Goal: Register for event/course

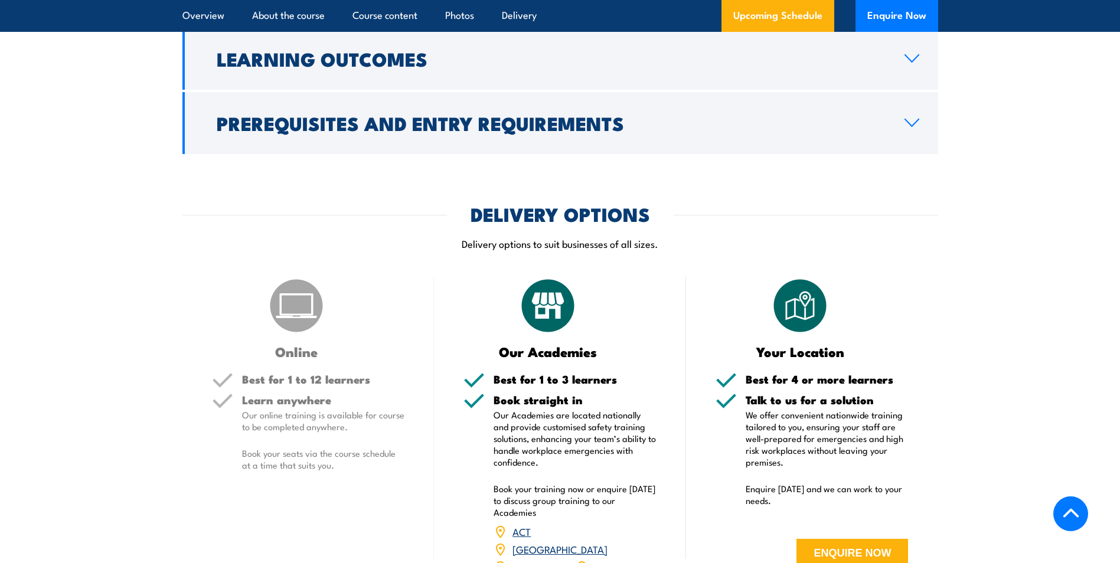
scroll to position [1653, 0]
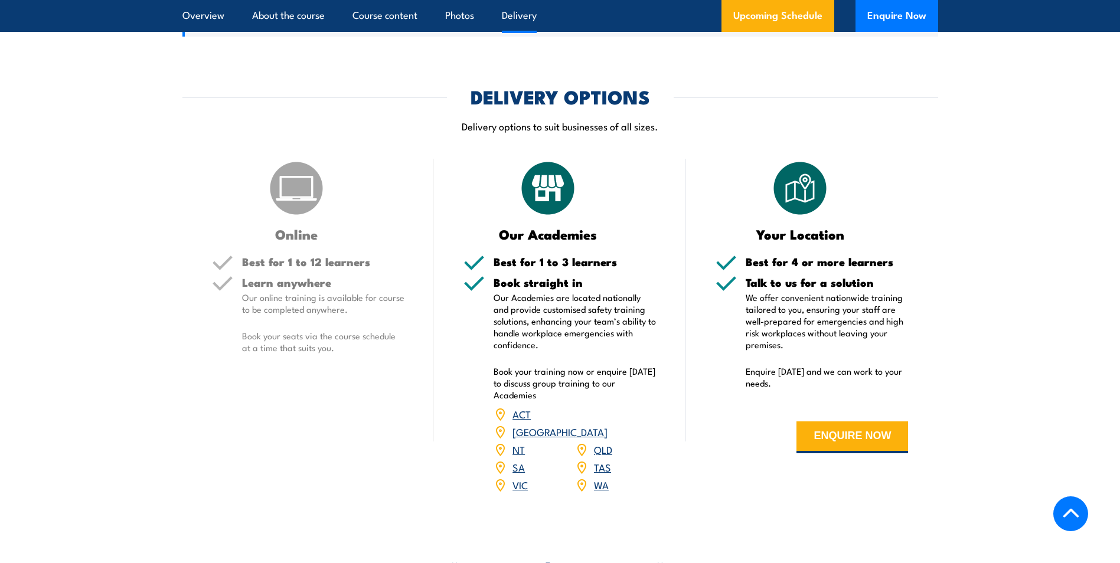
click at [517, 460] on link "SA" at bounding box center [518, 467] width 12 height 14
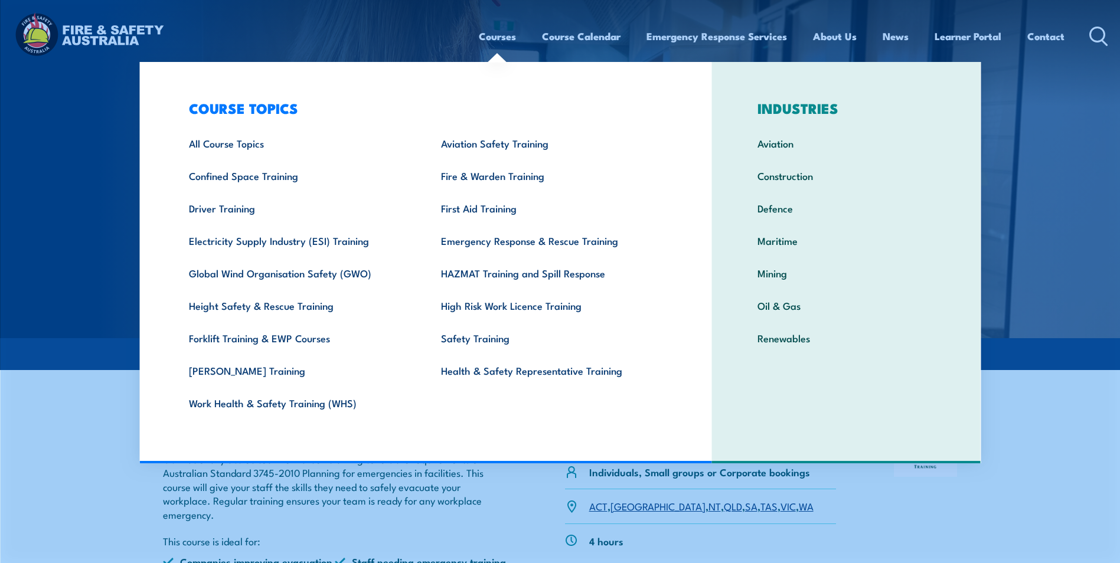
click at [488, 34] on link "Courses" at bounding box center [497, 36] width 37 height 31
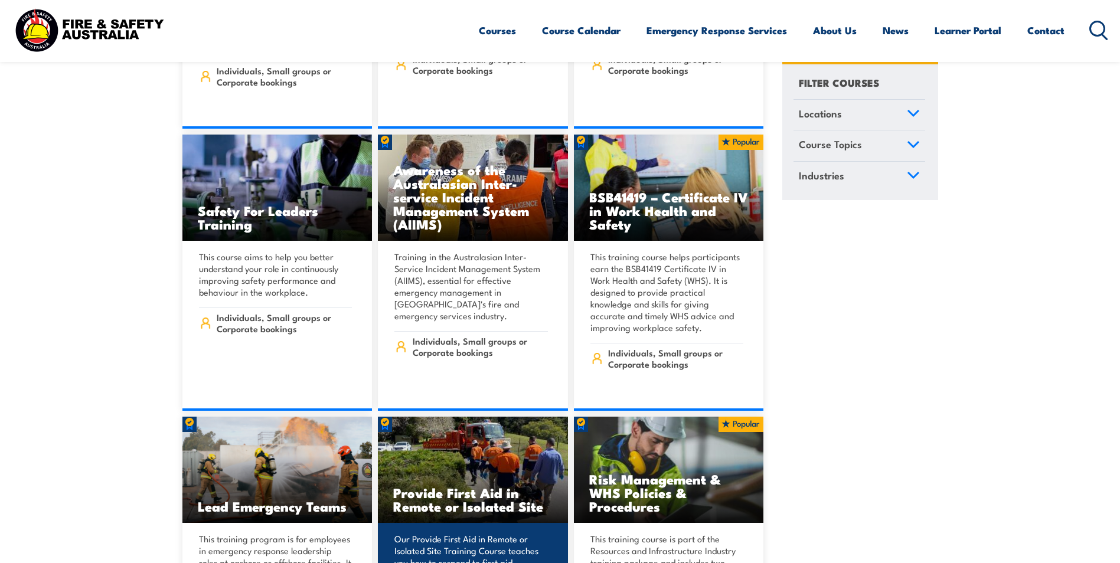
scroll to position [6611, 0]
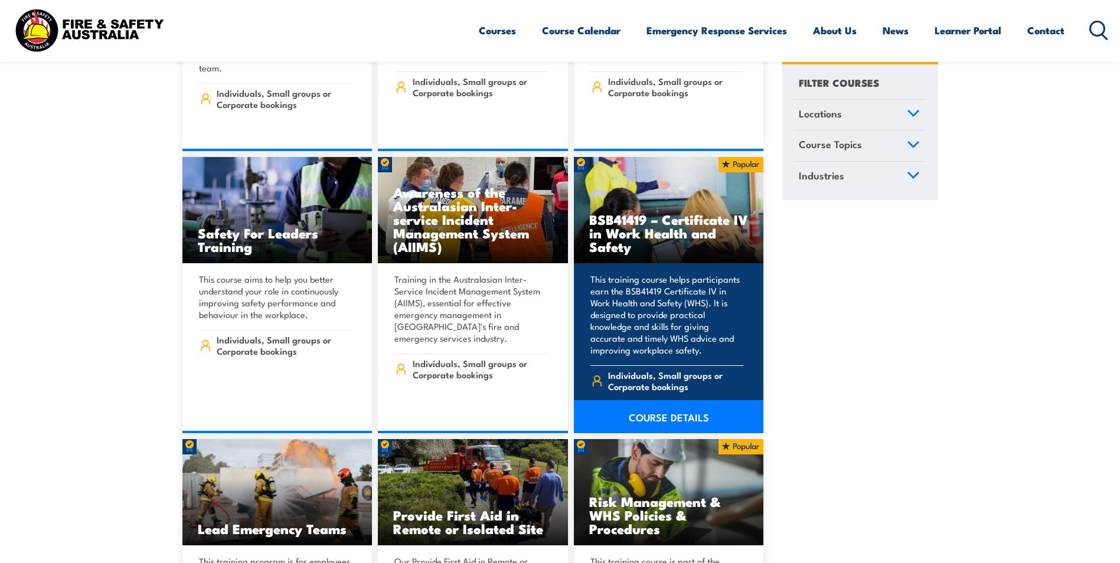
drag, startPoint x: 699, startPoint y: 266, endPoint x: 670, endPoint y: 187, distance: 84.2
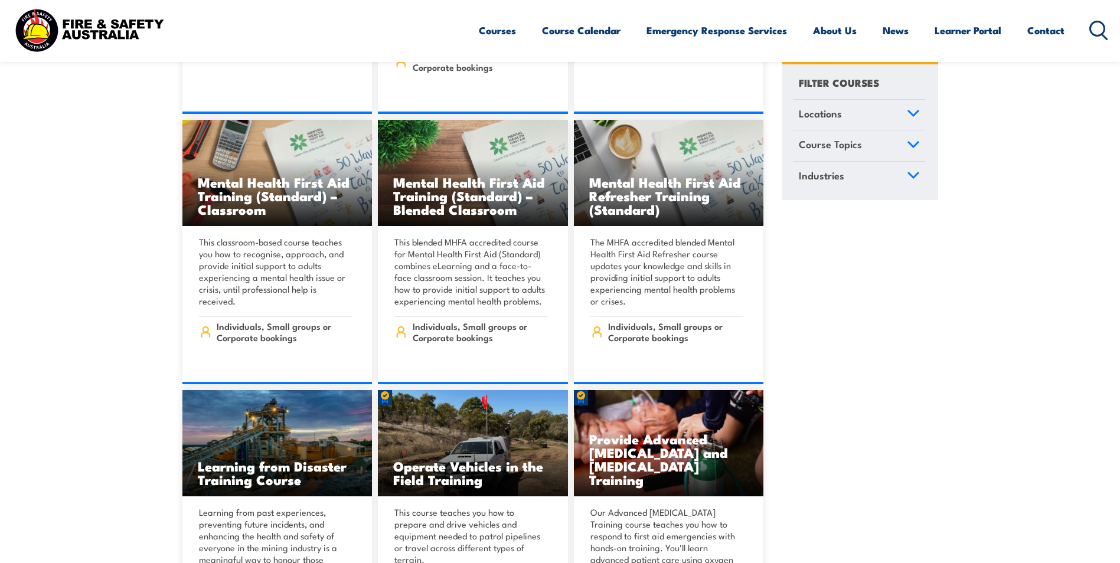
scroll to position [7024, 0]
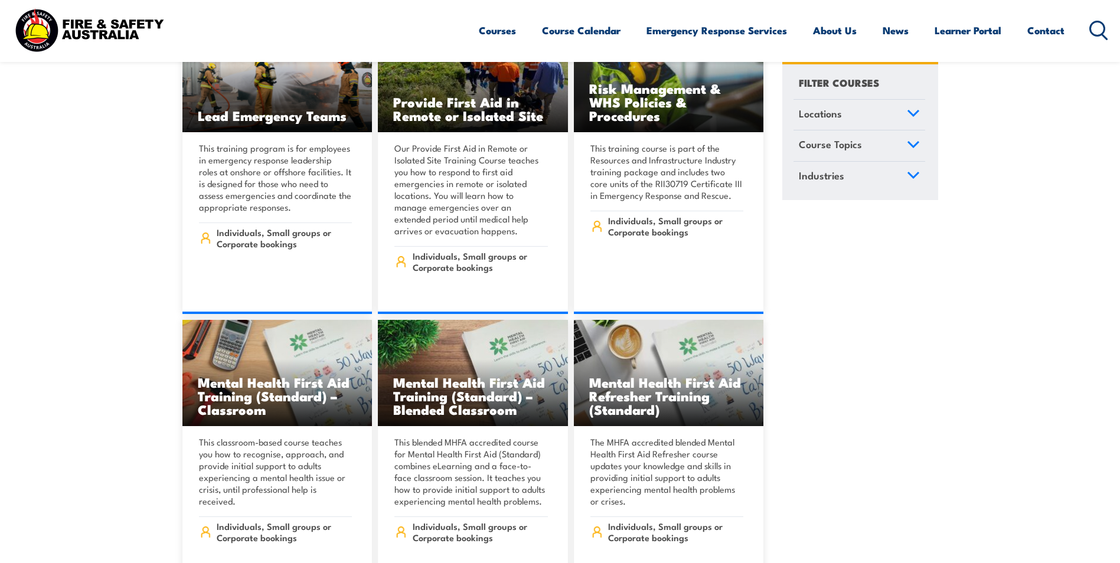
click at [1100, 41] on div "Courses Course Calendar Emergency Response Services Services Overview Emergency…" at bounding box center [794, 30] width 630 height 51
click at [1103, 33] on circle at bounding box center [1097, 28] width 14 height 14
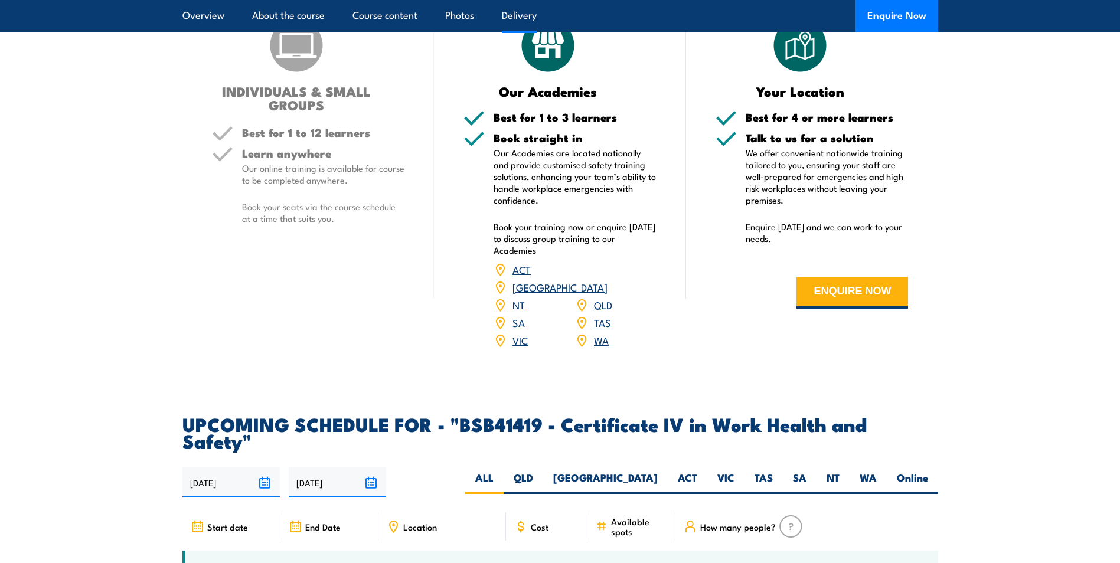
scroll to position [3247, 0]
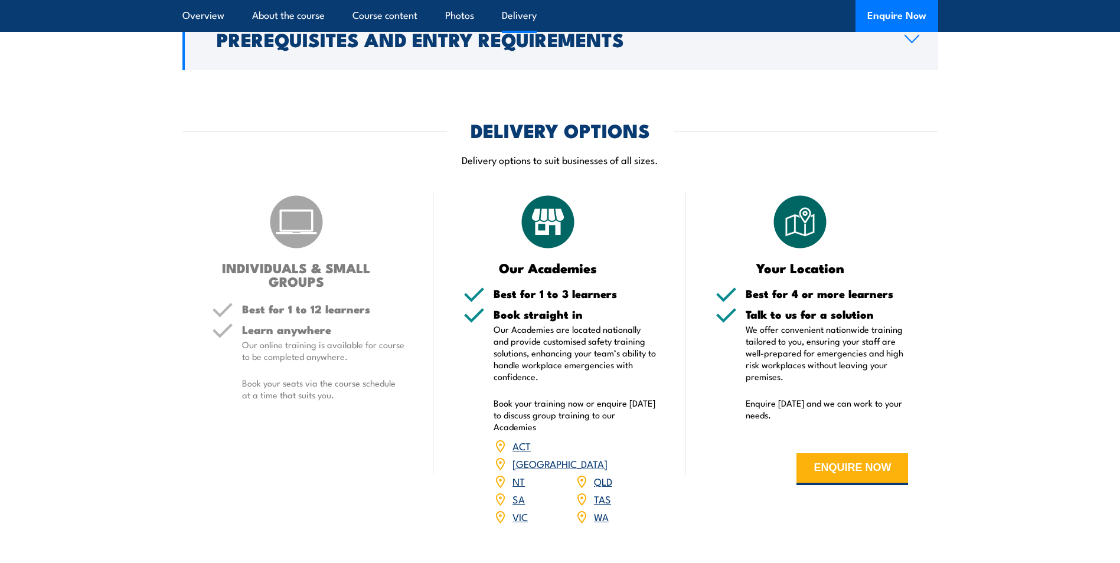
click at [513, 492] on link "SA" at bounding box center [518, 499] width 12 height 14
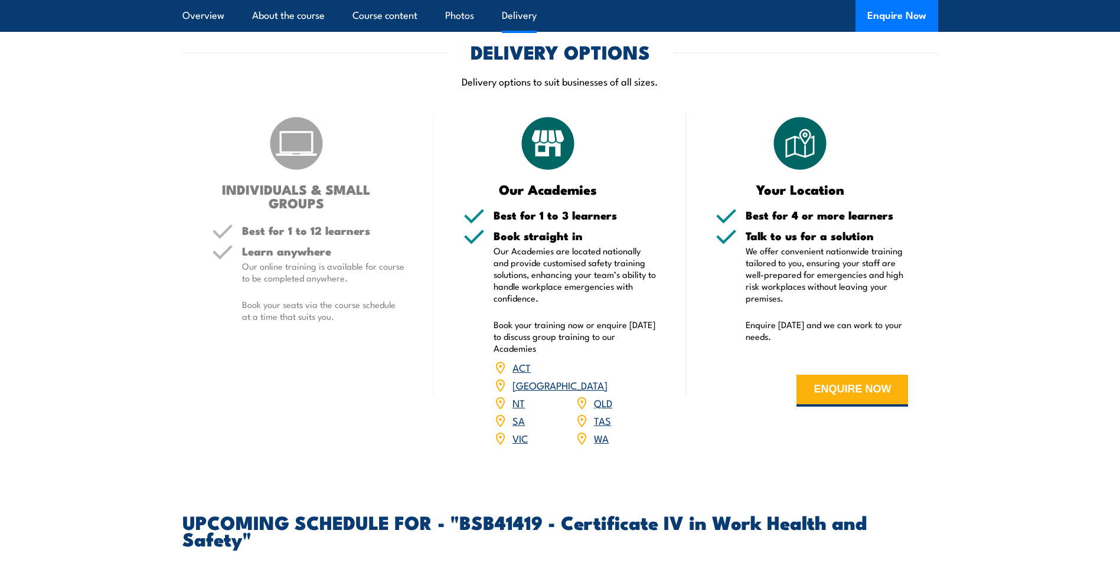
scroll to position [3542, 0]
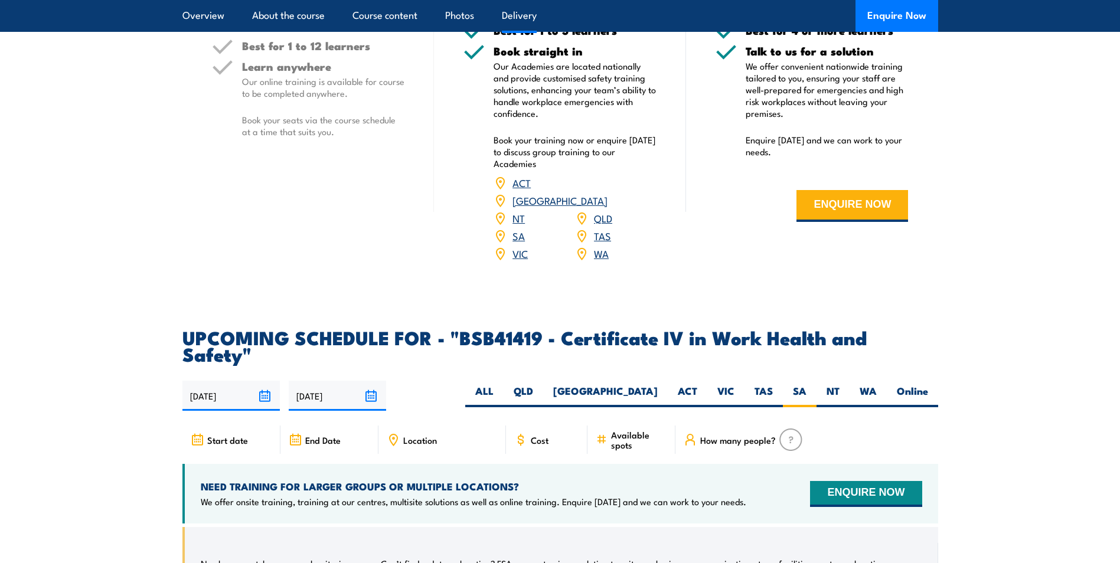
scroll to position [3498, 0]
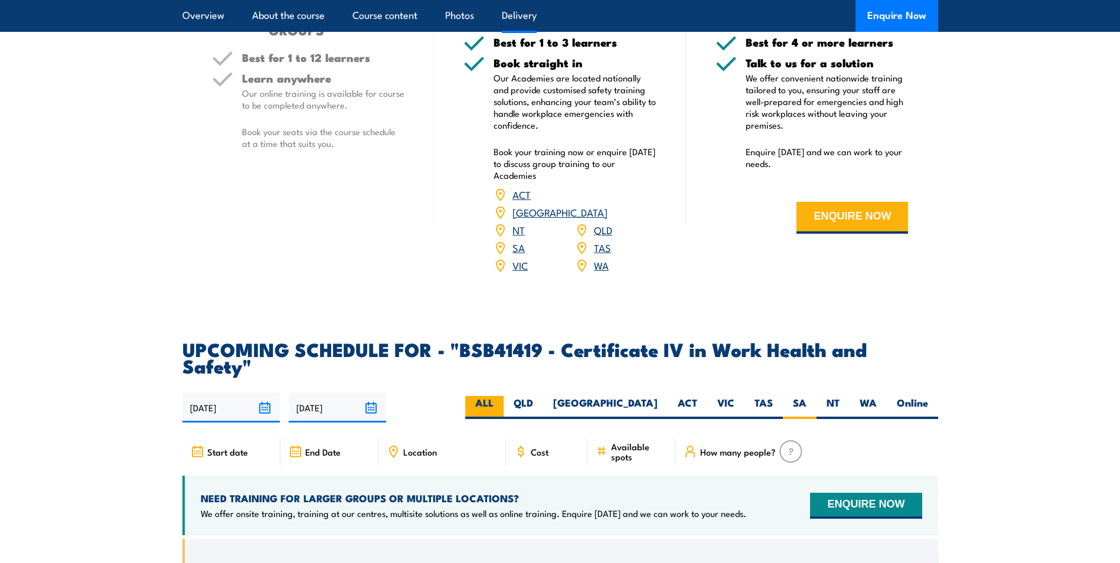
click at [504, 396] on label "ALL" at bounding box center [484, 407] width 38 height 23
click at [501, 396] on input "ALL" at bounding box center [497, 400] width 8 height 8
radio input "true"
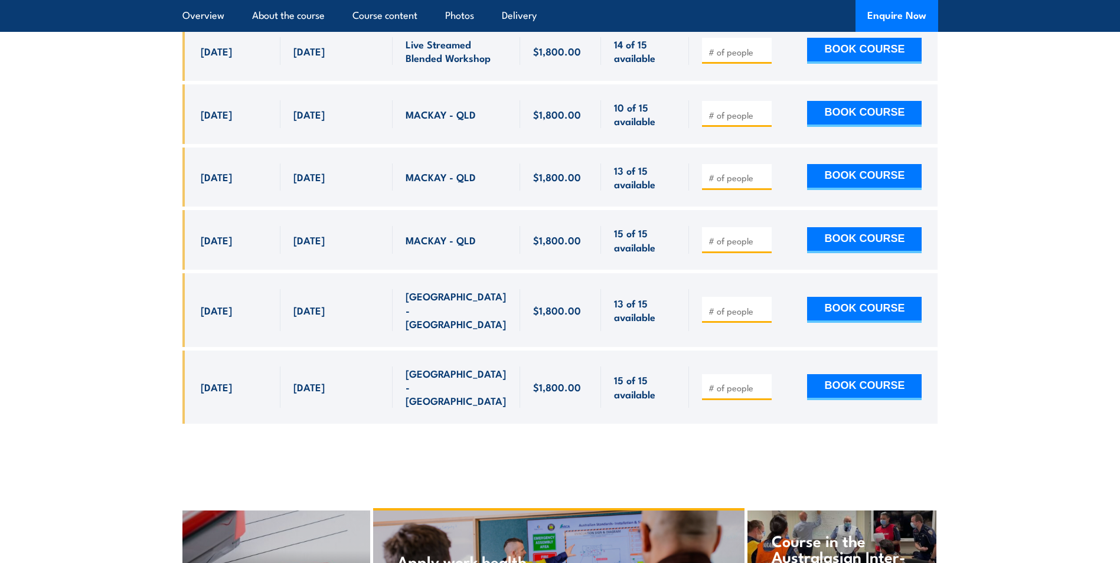
scroll to position [4147, 0]
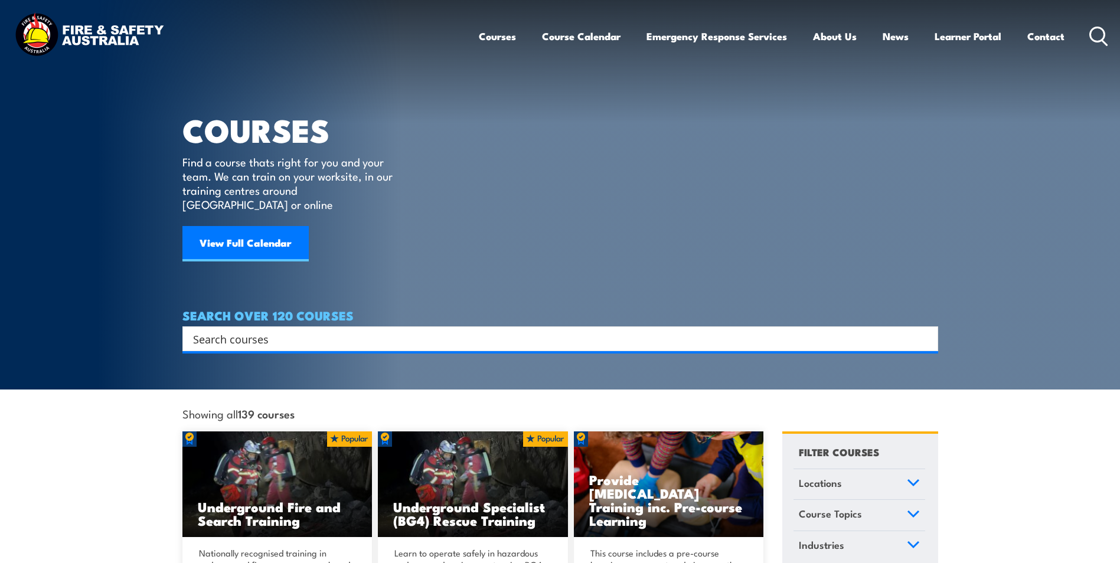
click at [534, 333] on div "Search" at bounding box center [560, 338] width 756 height 25
type input "warden"
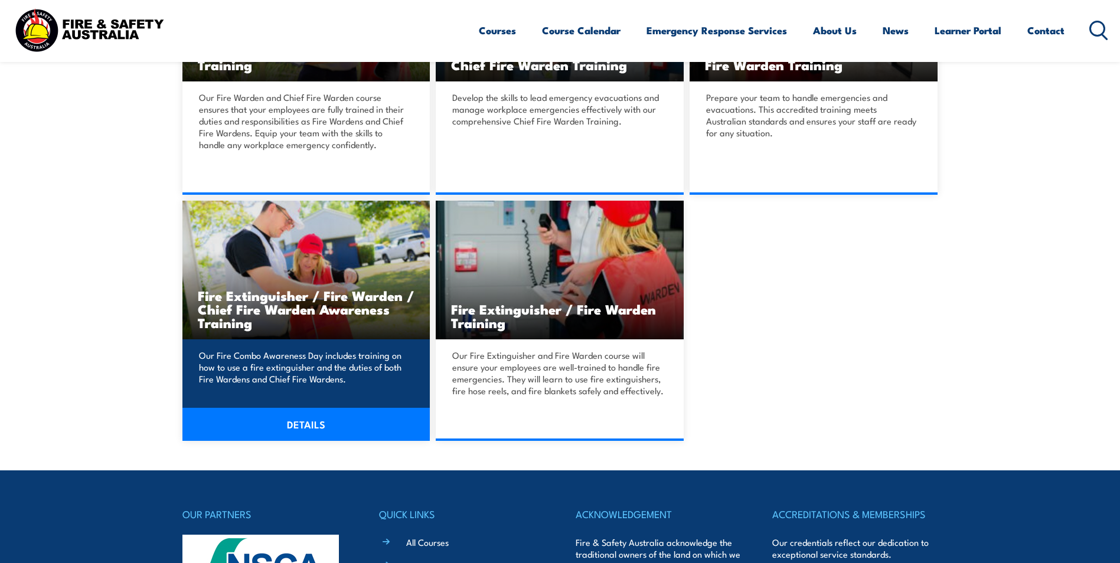
scroll to position [472, 0]
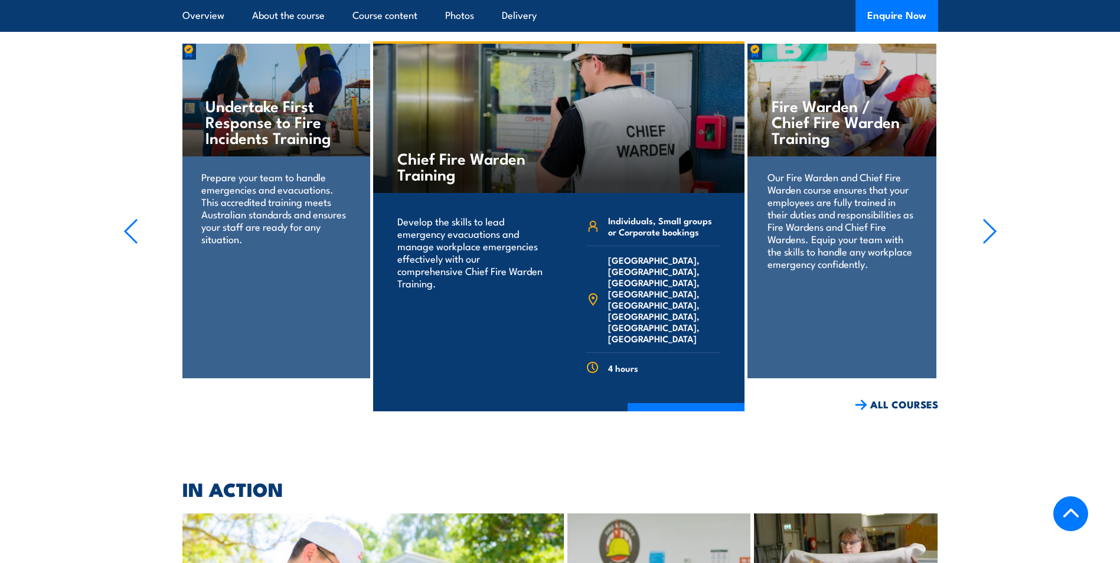
scroll to position [1948, 0]
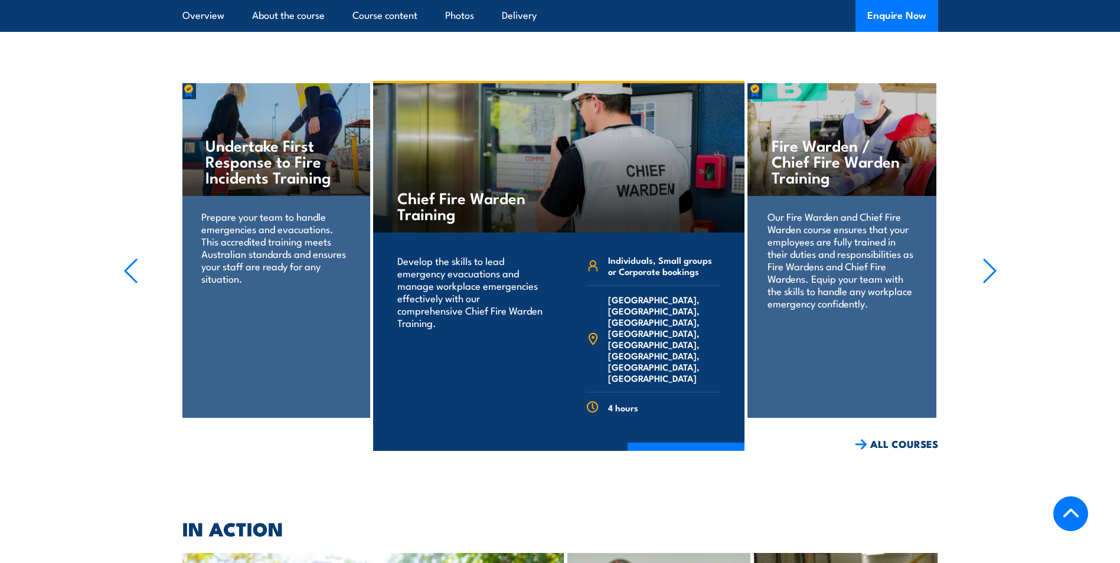
click at [992, 259] on icon "button" at bounding box center [989, 271] width 12 height 24
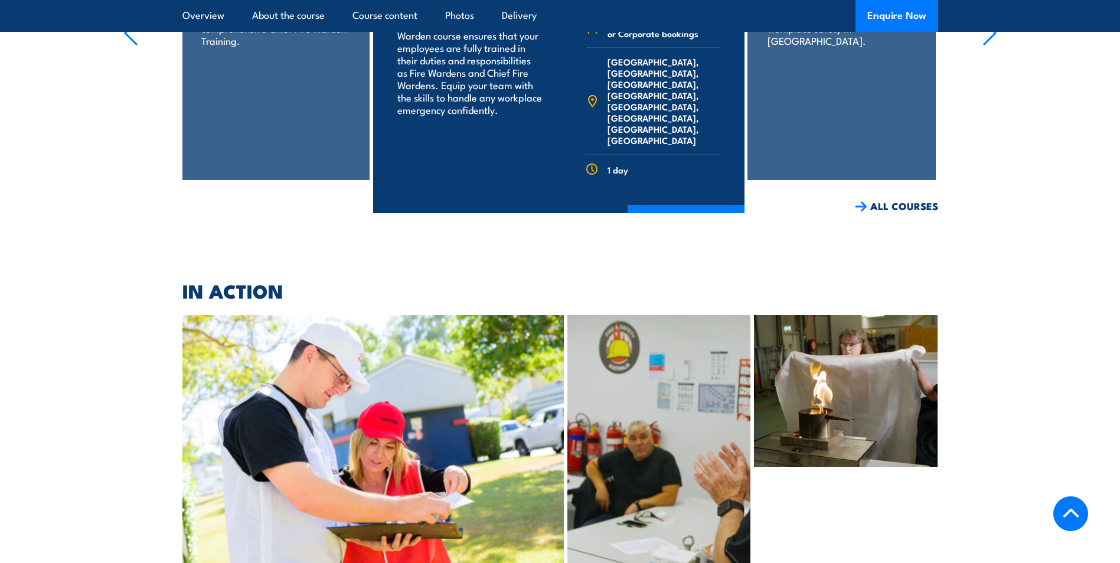
scroll to position [2184, 0]
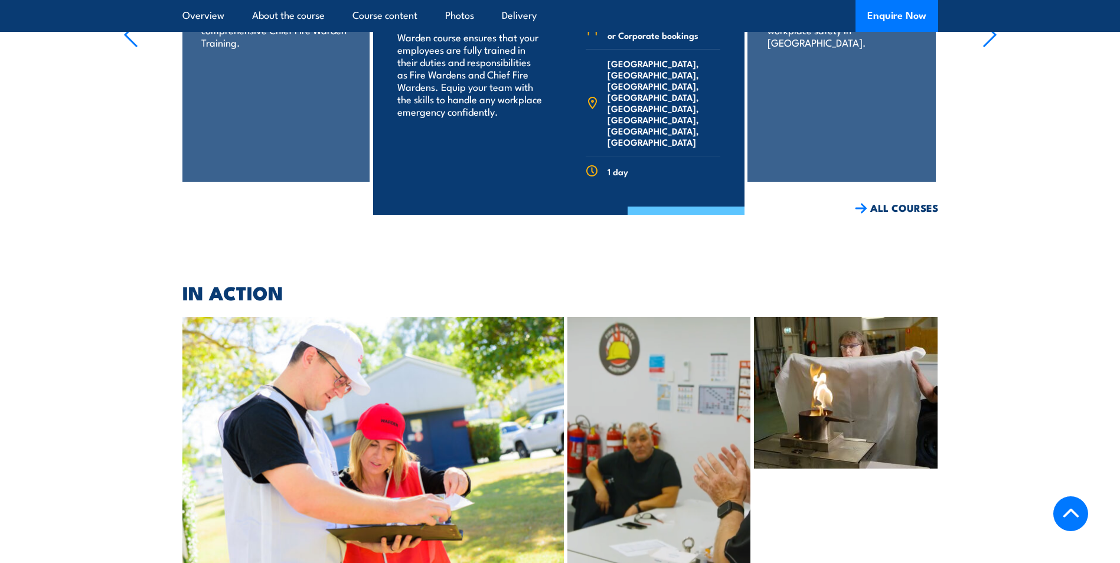
click at [694, 207] on link "COURSE DETAILS" at bounding box center [685, 222] width 117 height 31
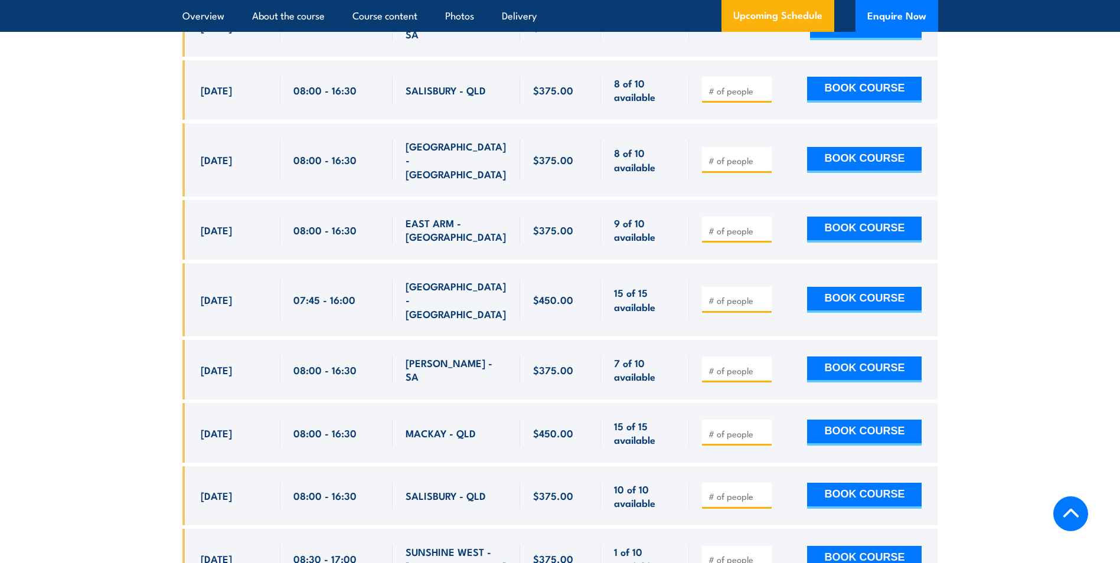
scroll to position [3483, 0]
